Goal: Find specific page/section: Locate item on page

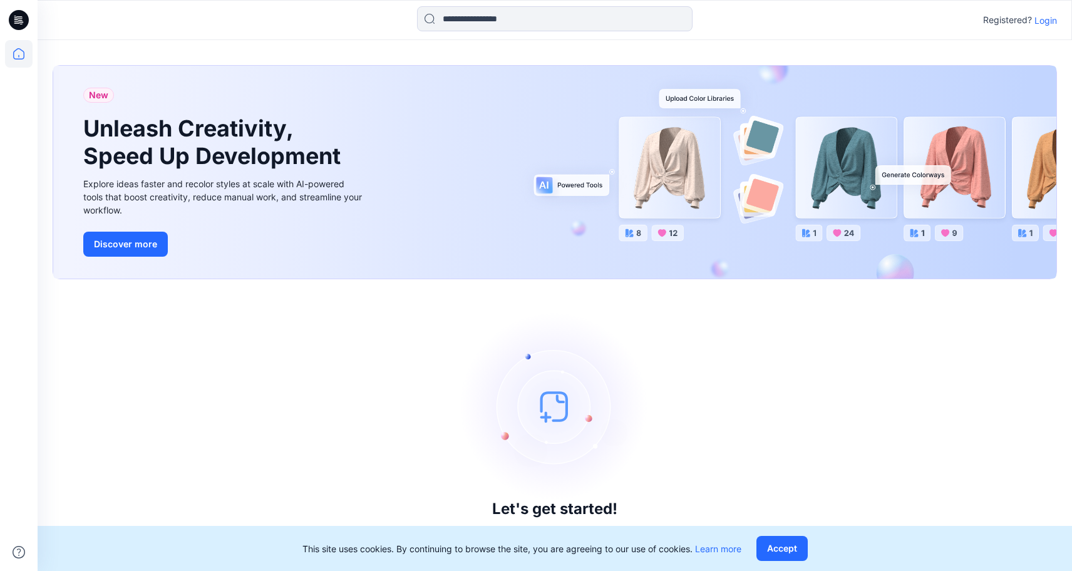
click at [1057, 21] on div "Registered? Login" at bounding box center [555, 20] width 1034 height 28
click at [1050, 23] on p "Login" at bounding box center [1046, 20] width 23 height 13
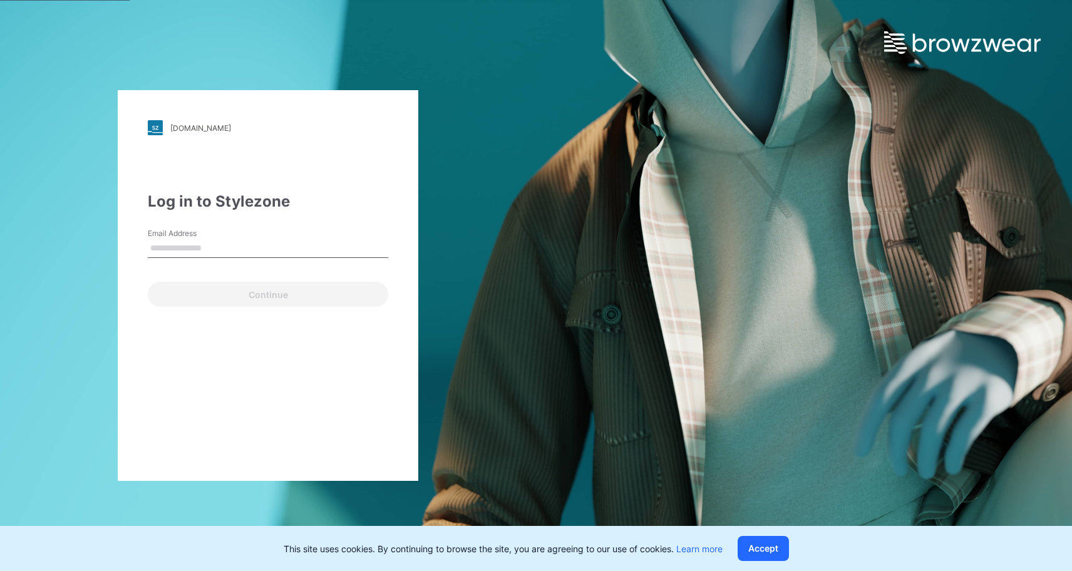
type input "**********"
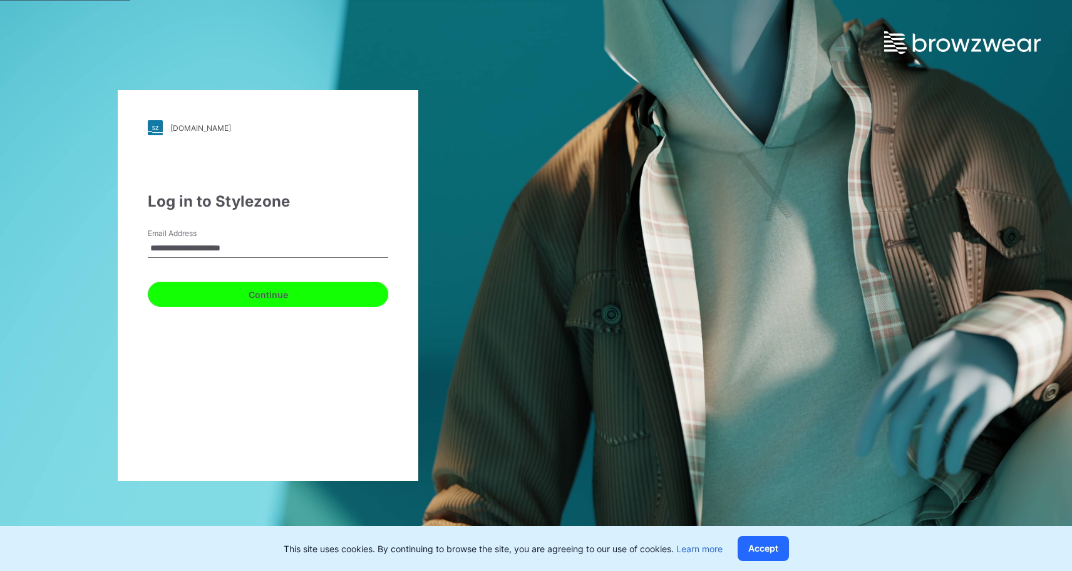
click at [304, 291] on button "Continue" at bounding box center [268, 294] width 240 height 25
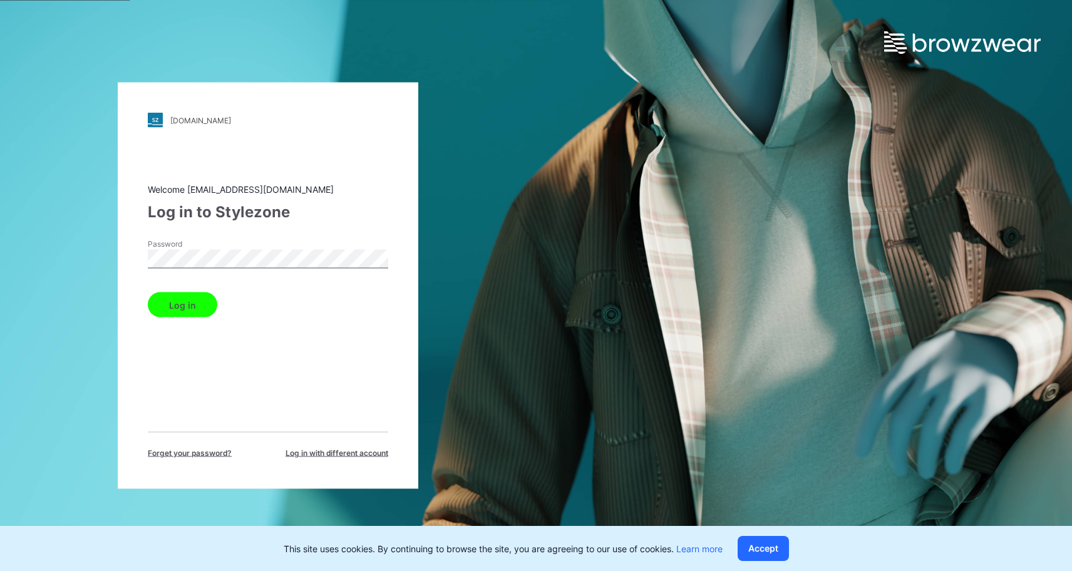
click at [183, 303] on button "Log in" at bounding box center [183, 304] width 70 height 25
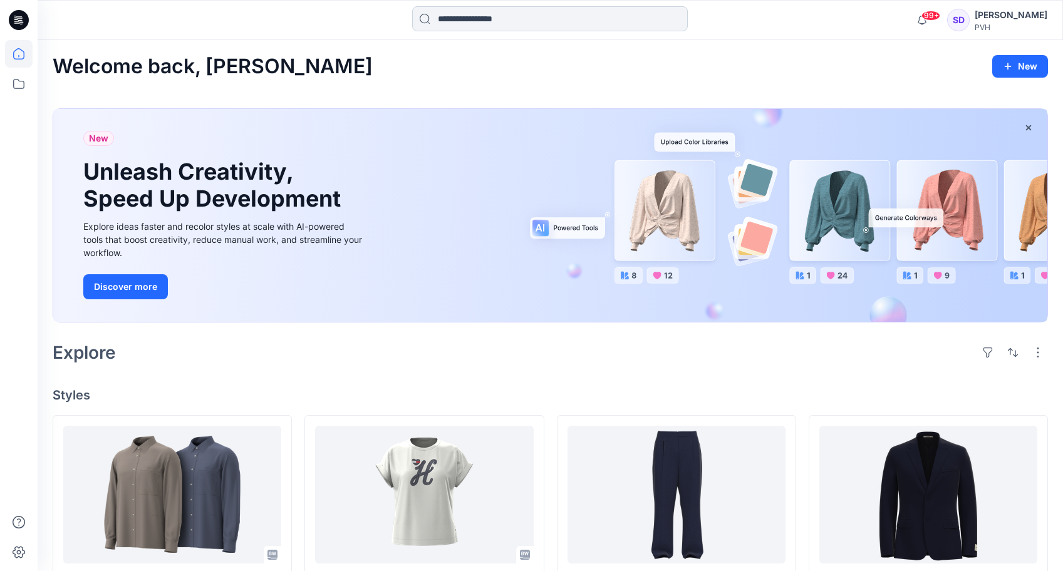
click at [483, 29] on input at bounding box center [550, 18] width 276 height 25
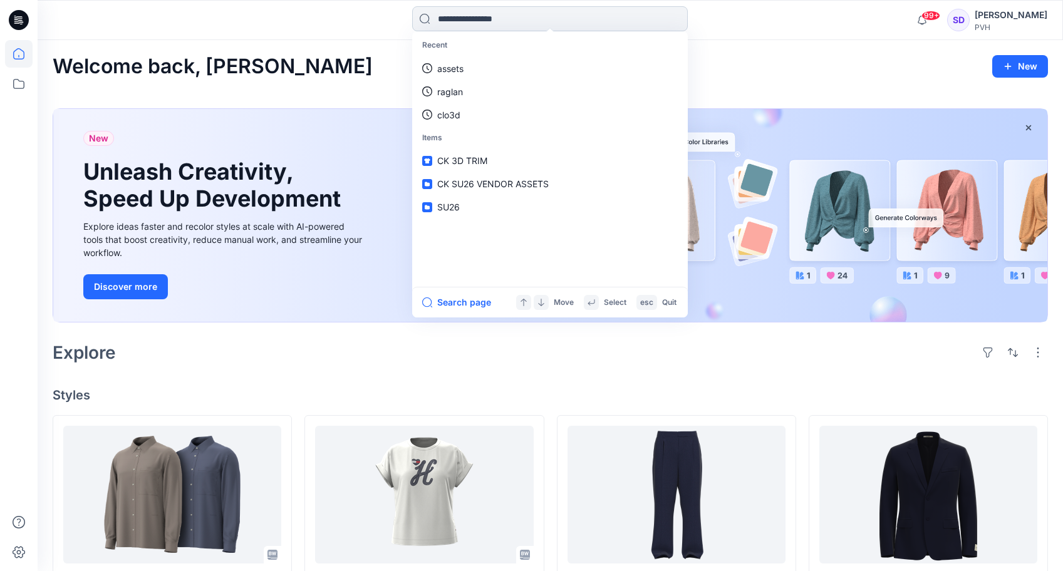
paste input "**********"
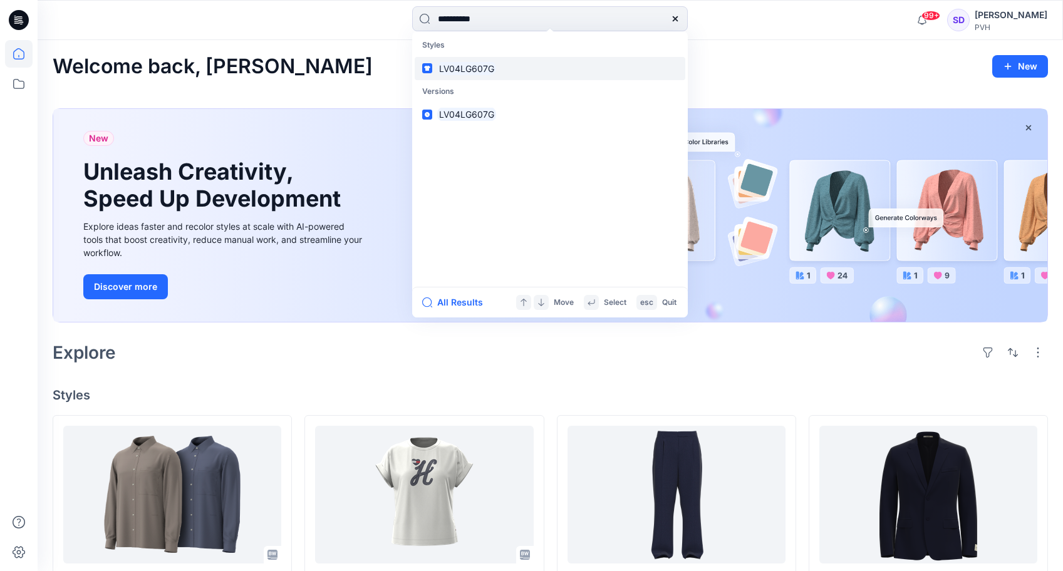
type input "**********"
click at [476, 66] on mark "LV04LG607G" at bounding box center [466, 68] width 59 height 14
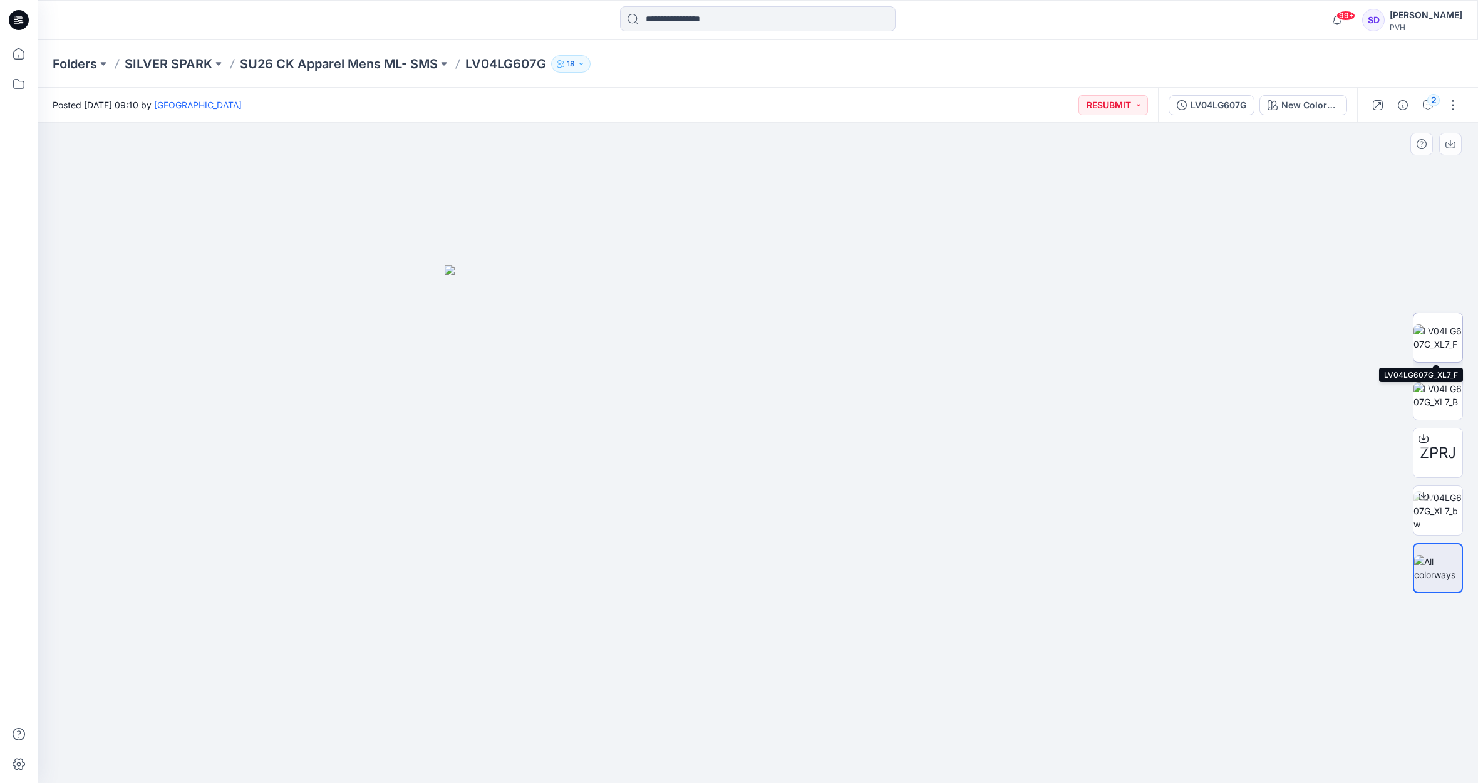
click at [1072, 344] on img at bounding box center [1437, 337] width 49 height 26
drag, startPoint x: 949, startPoint y: 519, endPoint x: 939, endPoint y: 522, distance: 11.1
click at [939, 522] on img at bounding box center [757, 453] width 467 height 660
click at [749, 218] on img at bounding box center [757, 453] width 467 height 660
click at [1072, 398] on img at bounding box center [1437, 395] width 49 height 26
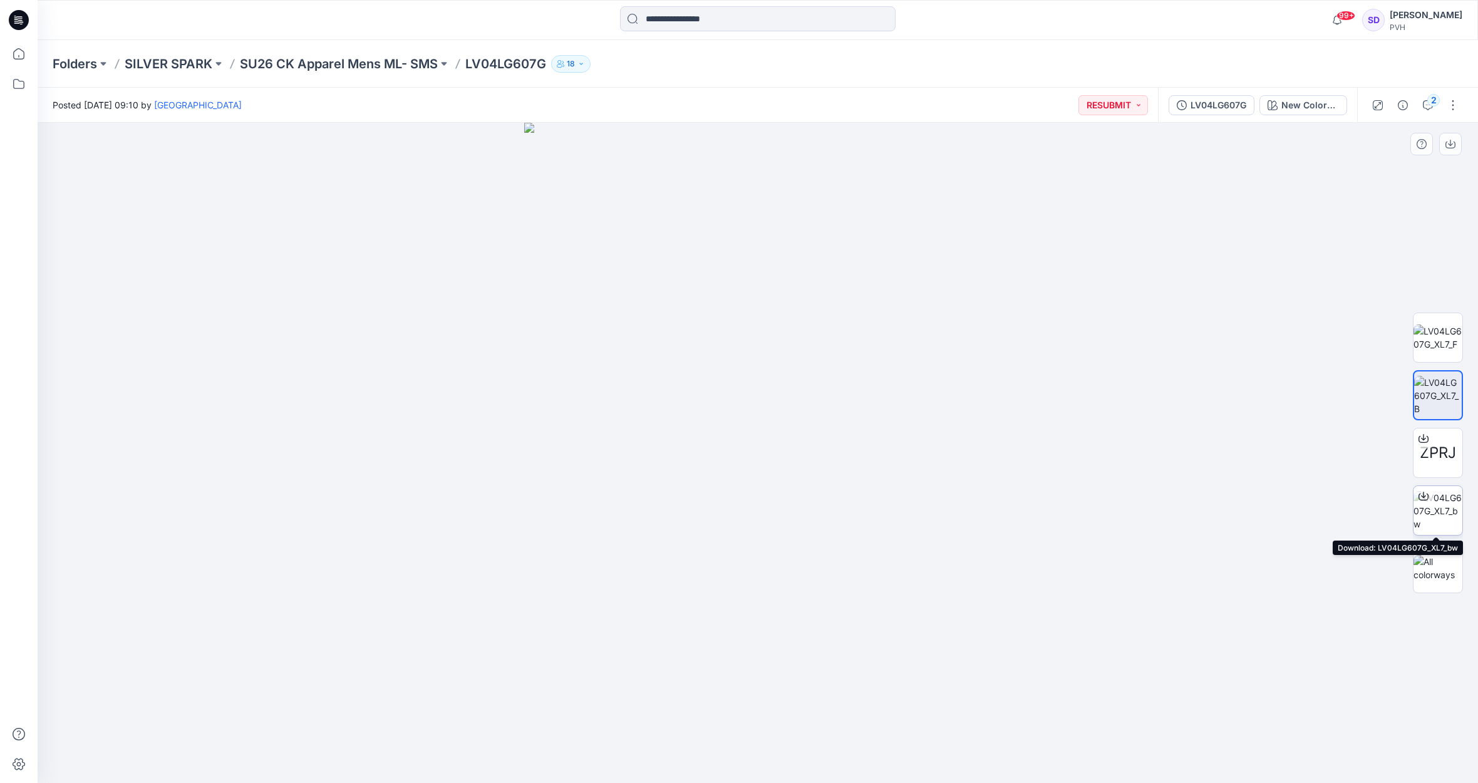
click at [1072, 512] on img at bounding box center [1437, 510] width 49 height 39
click at [1072, 571] on img at bounding box center [1437, 568] width 49 height 26
click at [1072, 439] on icon at bounding box center [1423, 438] width 10 height 10
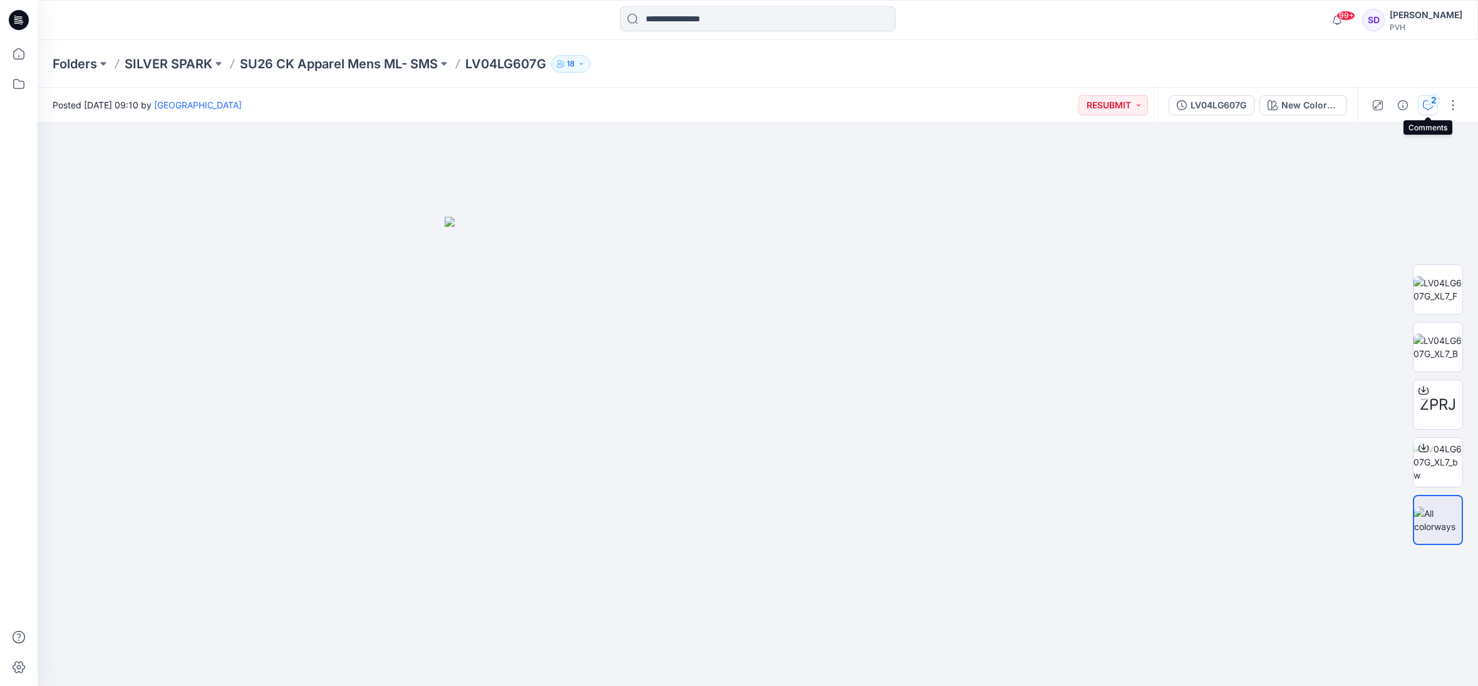
click at [1072, 106] on icon "button" at bounding box center [1428, 105] width 10 height 10
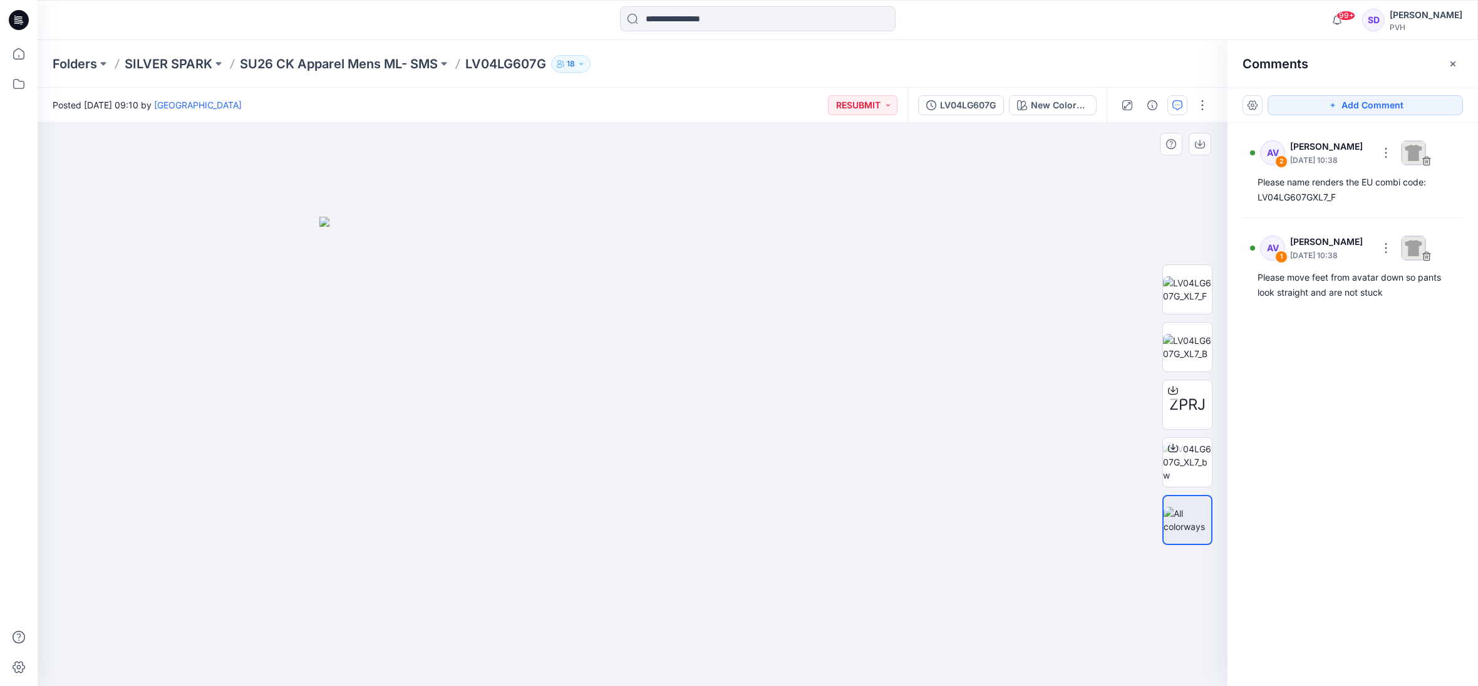
click at [1045, 274] on div at bounding box center [633, 404] width 1190 height 563
click at [1026, 258] on div at bounding box center [633, 404] width 1190 height 563
